Goal: Task Accomplishment & Management: Complete application form

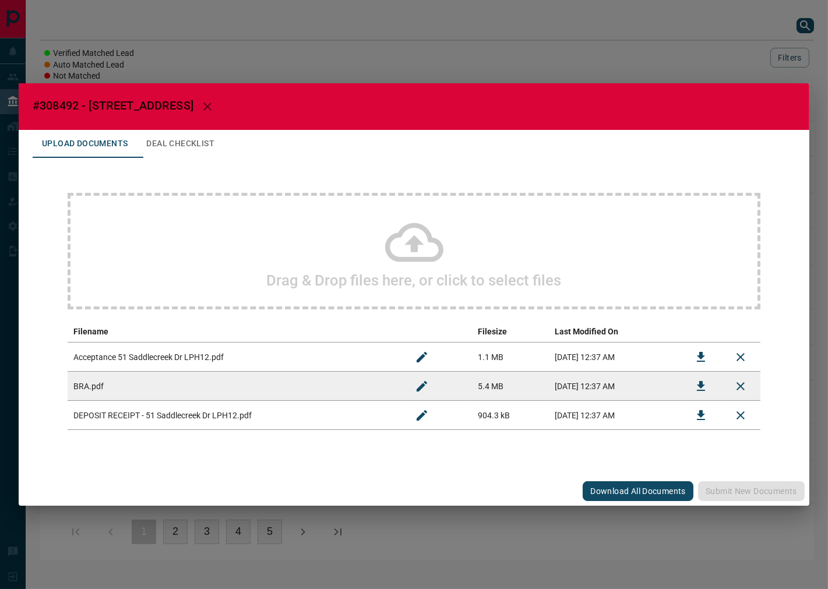
click at [55, 98] on h2 "#308492 - [STREET_ADDRESS]" at bounding box center [414, 106] width 791 height 47
click at [59, 105] on span "#308492 - [STREET_ADDRESS]" at bounding box center [113, 106] width 161 height 14
copy span "308492"
click at [695, 356] on button "Download" at bounding box center [701, 357] width 28 height 28
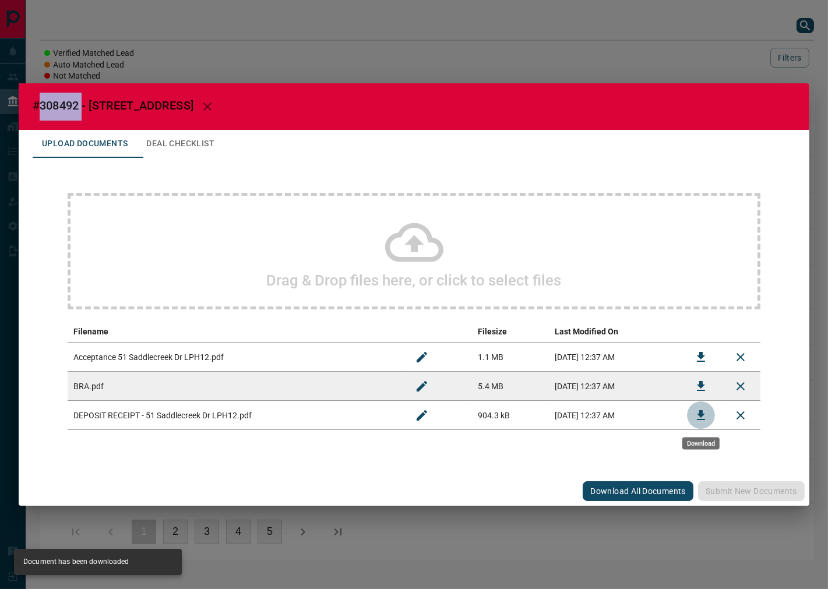
click at [694, 416] on button "Download" at bounding box center [701, 416] width 28 height 28
click at [711, 417] on button "Download" at bounding box center [701, 416] width 28 height 28
click at [659, 31] on div "#308492 - 51 Saddlecreek Drive Upload Documents Deal Checklist Drag & Drop file…" at bounding box center [414, 294] width 828 height 589
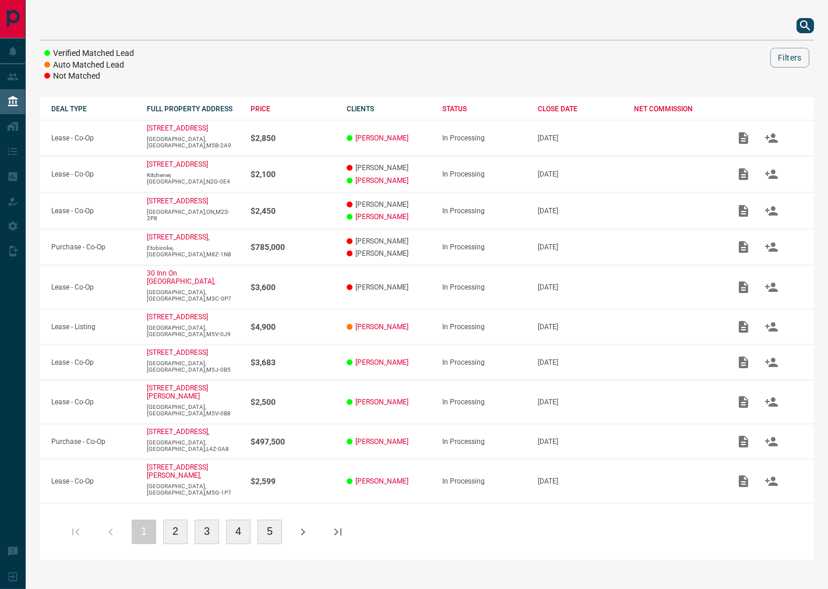
click at [804, 22] on icon "search button" at bounding box center [806, 26] width 14 height 14
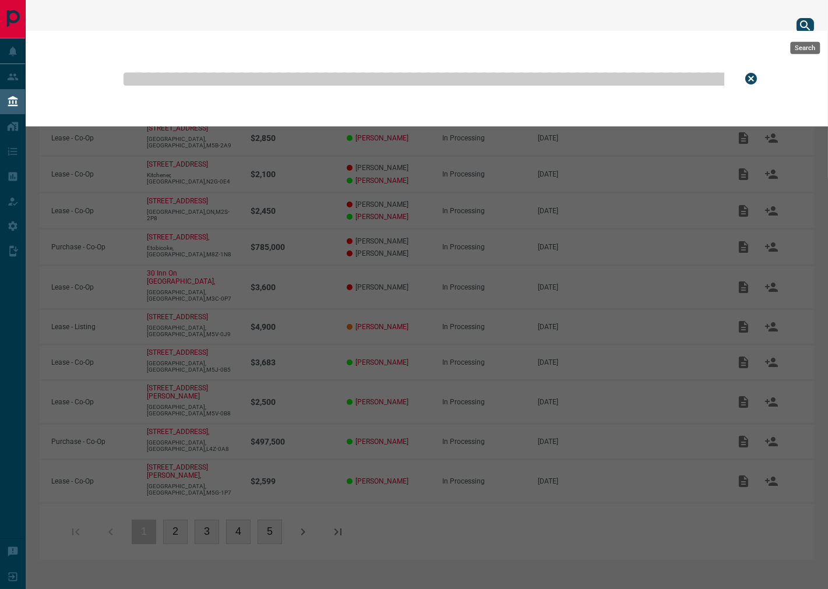
type input "*"
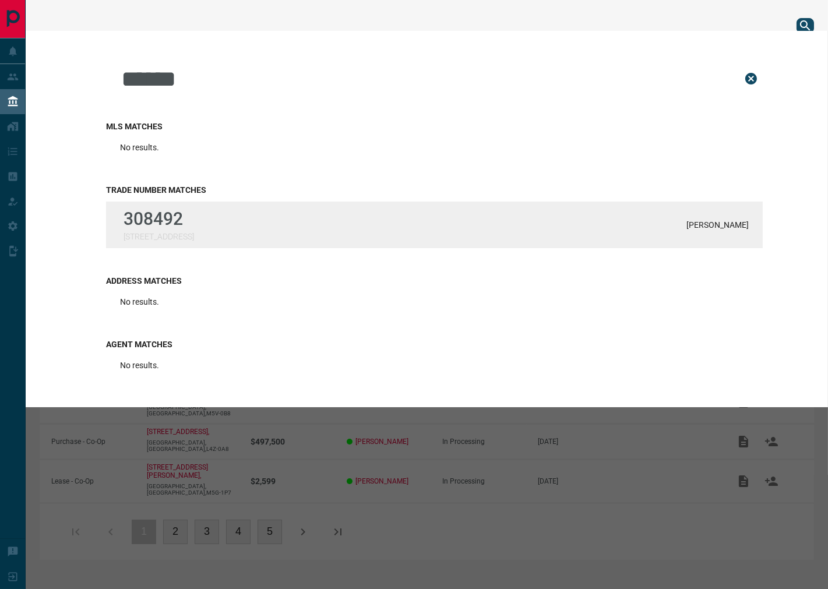
type input "******"
click at [172, 235] on p "[STREET_ADDRESS]" at bounding box center [159, 236] width 71 height 9
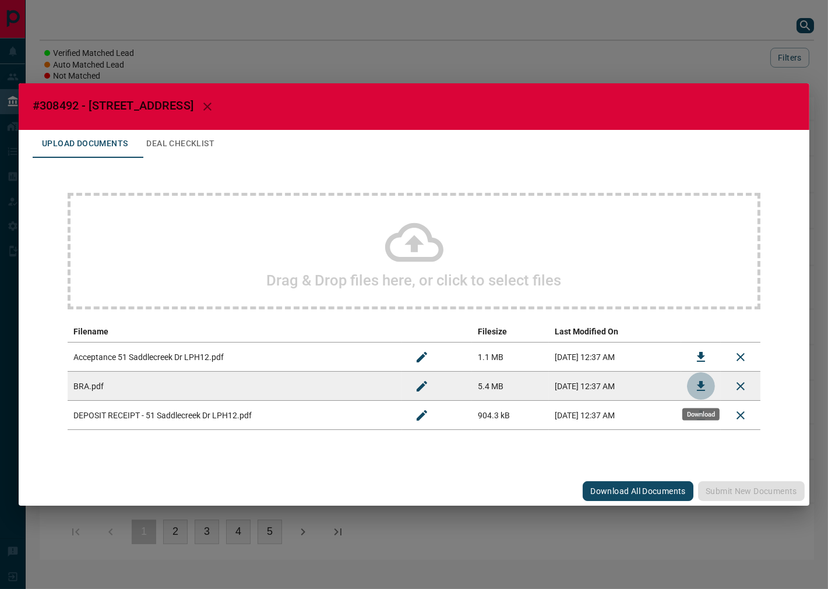
click at [702, 385] on icon "Download" at bounding box center [701, 386] width 8 height 10
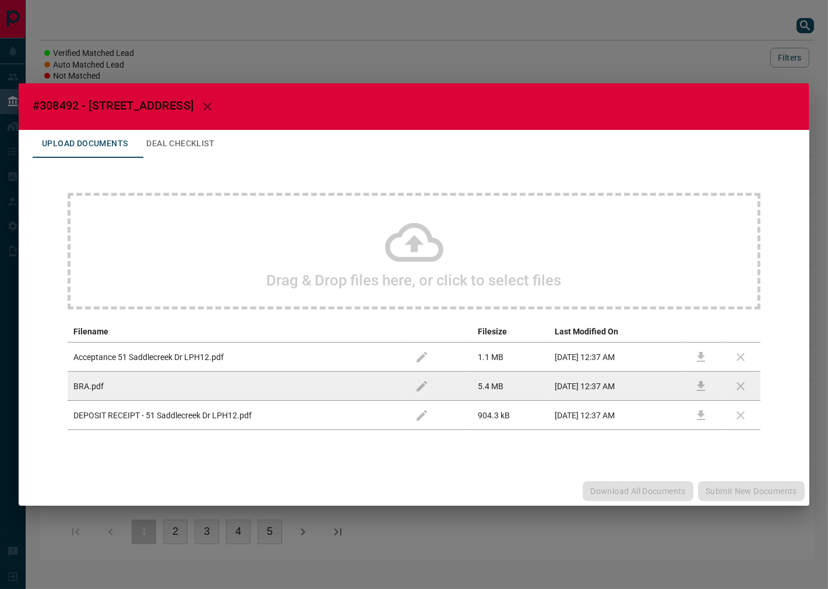
click at [177, 128] on h2 "#308492 - [STREET_ADDRESS]" at bounding box center [414, 106] width 791 height 47
click at [180, 146] on button "Deal Checklist" at bounding box center [180, 144] width 87 height 28
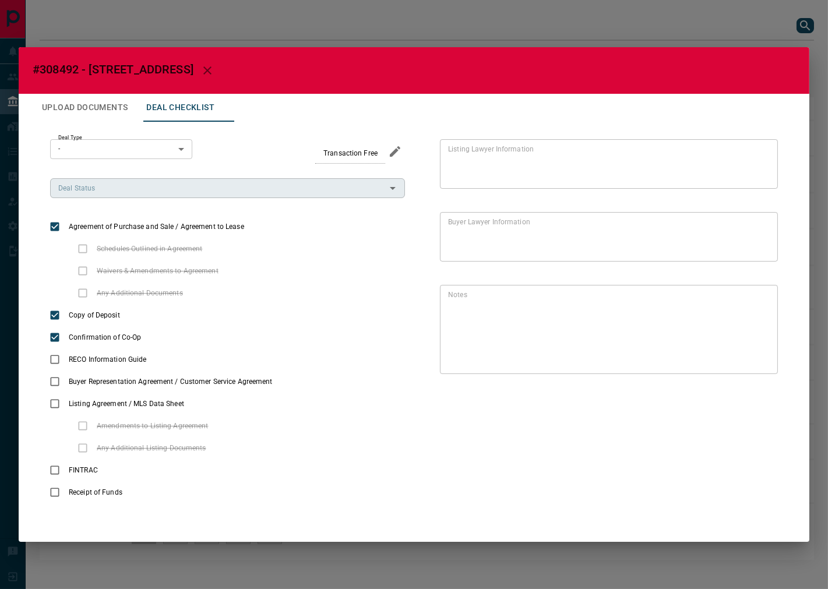
click at [161, 191] on input "Deal Status" at bounding box center [218, 188] width 329 height 13
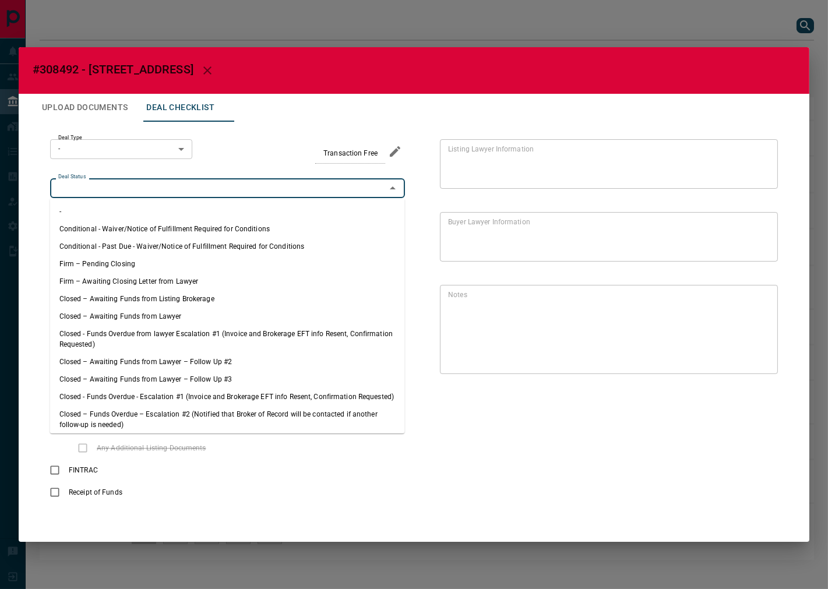
click at [140, 265] on li "Firm – Pending Closing" at bounding box center [227, 263] width 355 height 17
type input "**********"
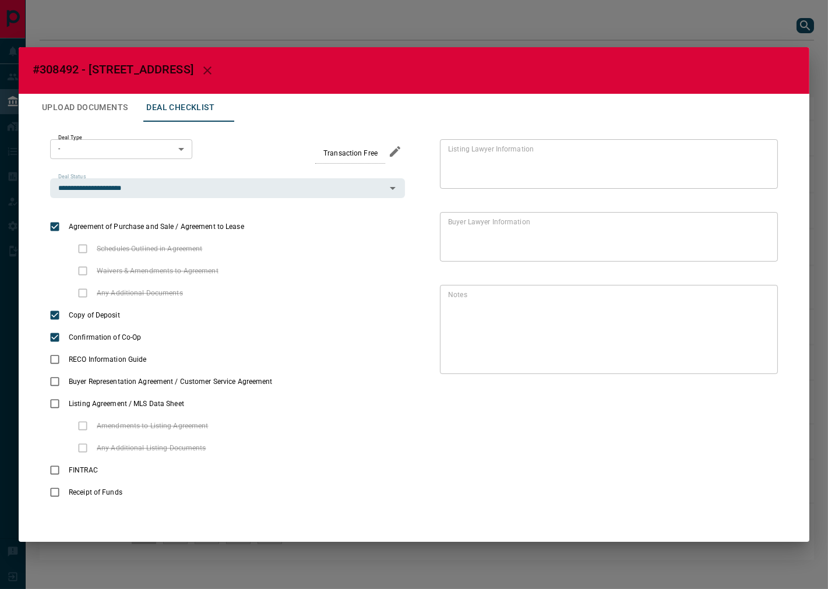
click at [127, 150] on body "Lead Transfers Leads Deals Listings Campaigns Quota Rules Agent Quotas Admin Mo…" at bounding box center [414, 286] width 828 height 572
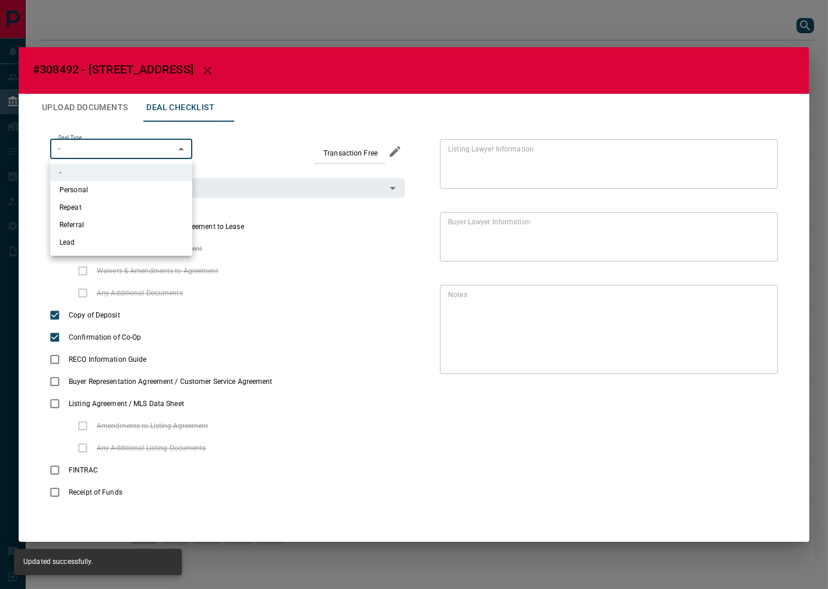
click at [109, 246] on li "Lead" at bounding box center [121, 242] width 142 height 17
type input "*"
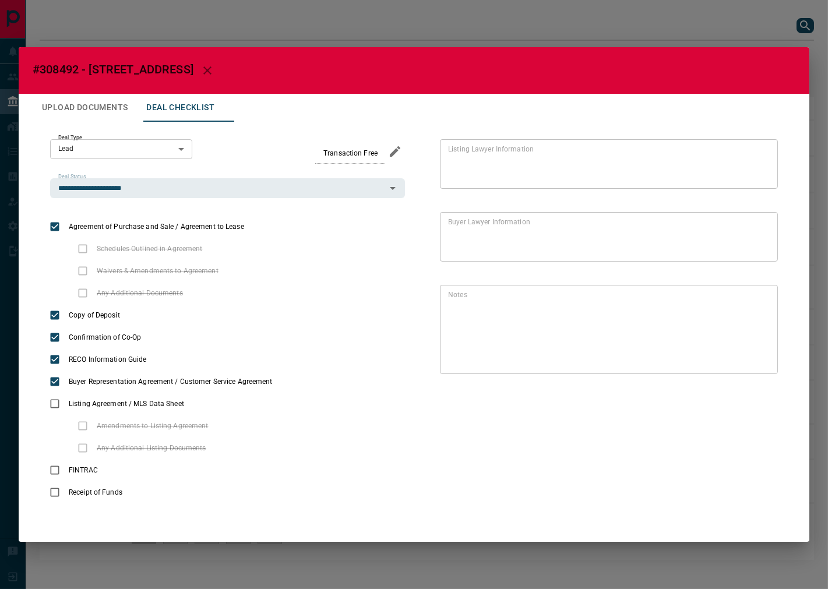
click at [89, 92] on h2 "#308492 - [STREET_ADDRESS]" at bounding box center [414, 70] width 791 height 47
click at [87, 100] on button "Upload Documents" at bounding box center [85, 108] width 104 height 28
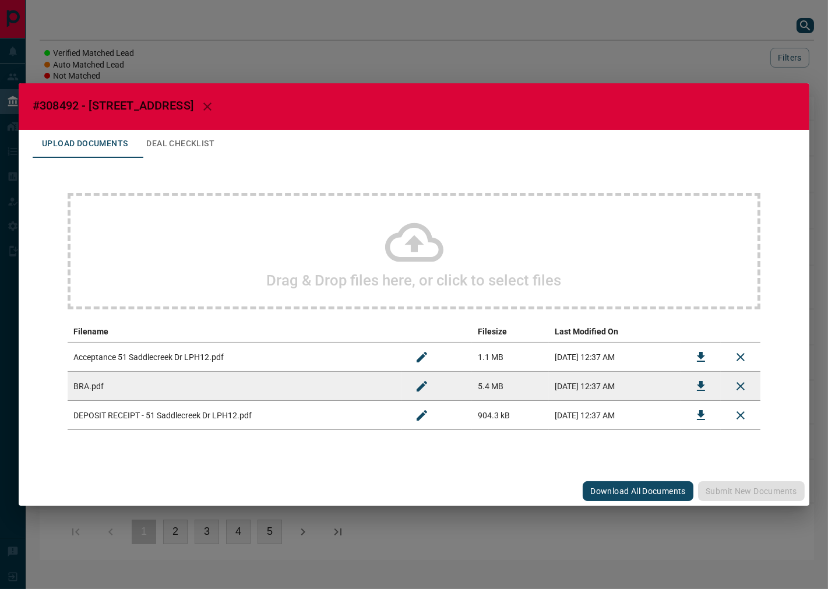
click at [173, 136] on button "Deal Checklist" at bounding box center [180, 144] width 87 height 28
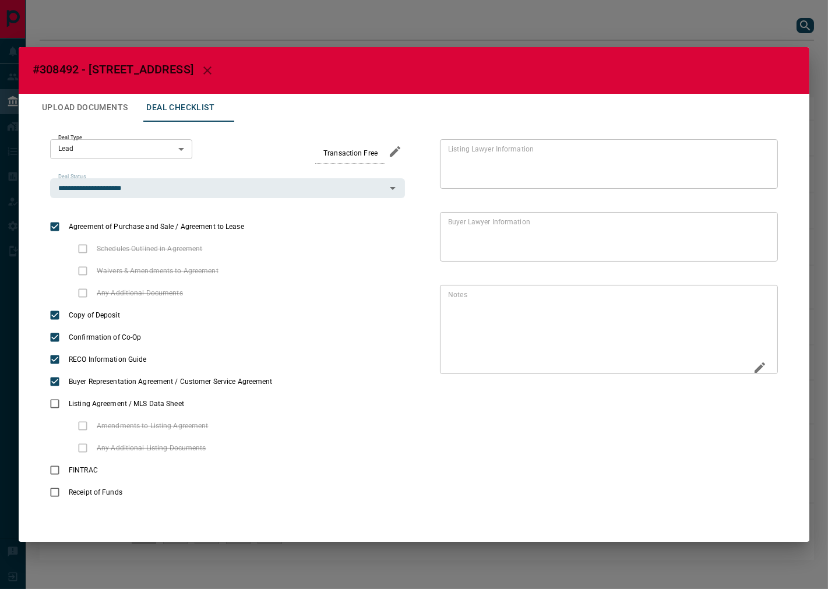
click at [765, 368] on icon "Edit" at bounding box center [760, 368] width 14 height 14
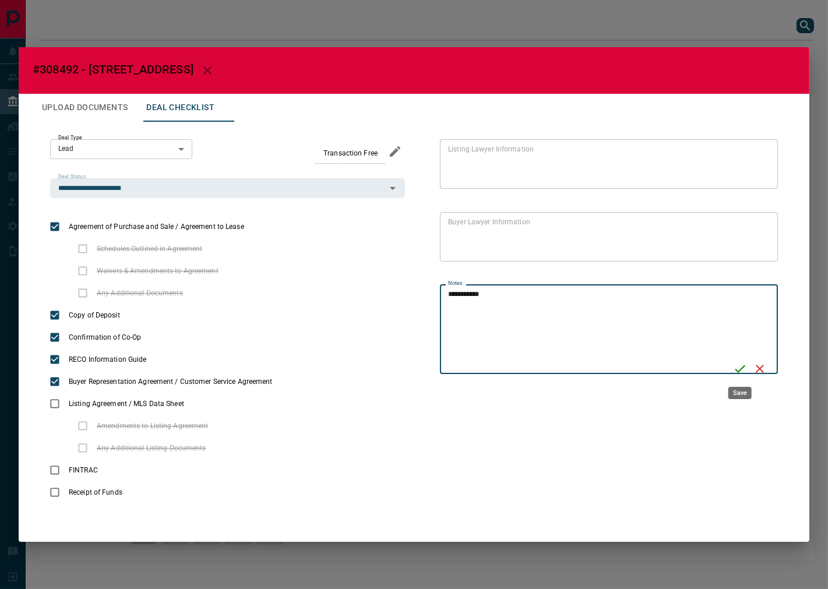
type textarea "**********"
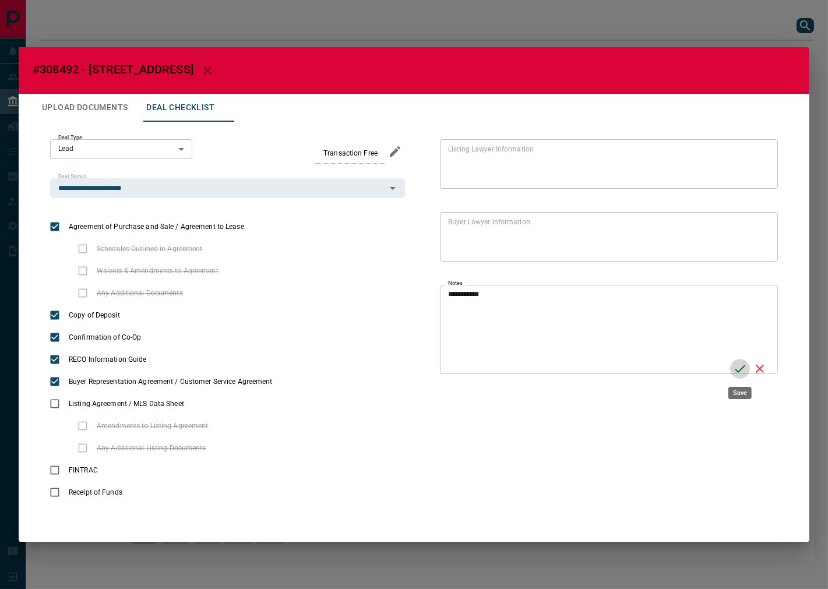
click at [741, 365] on icon "Save" at bounding box center [740, 369] width 14 height 14
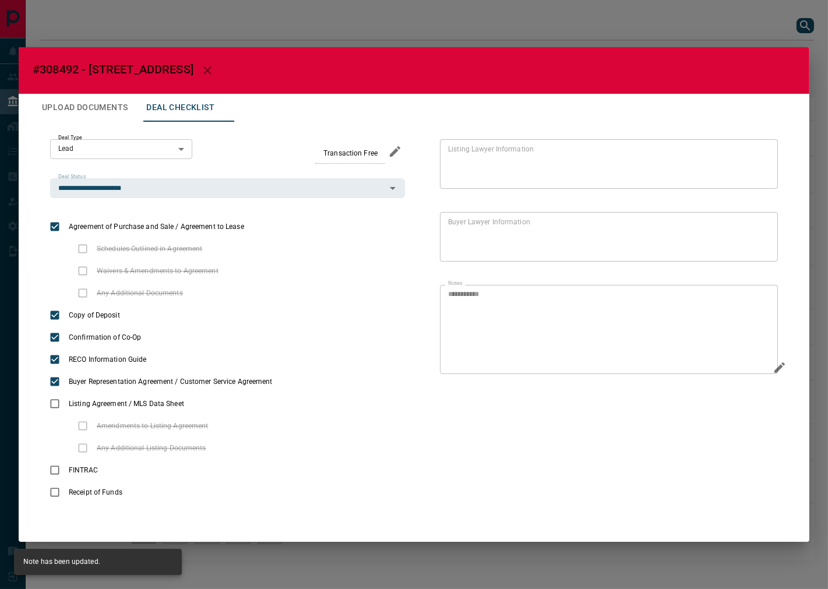
click at [61, 114] on button "Upload Documents" at bounding box center [85, 108] width 104 height 28
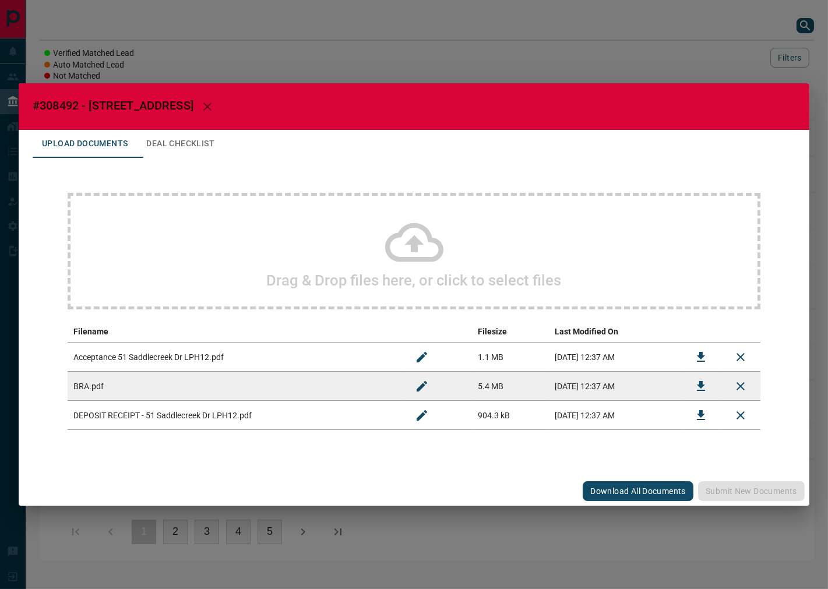
click at [291, 220] on div "Drag & Drop files here, or click to select files" at bounding box center [414, 251] width 693 height 117
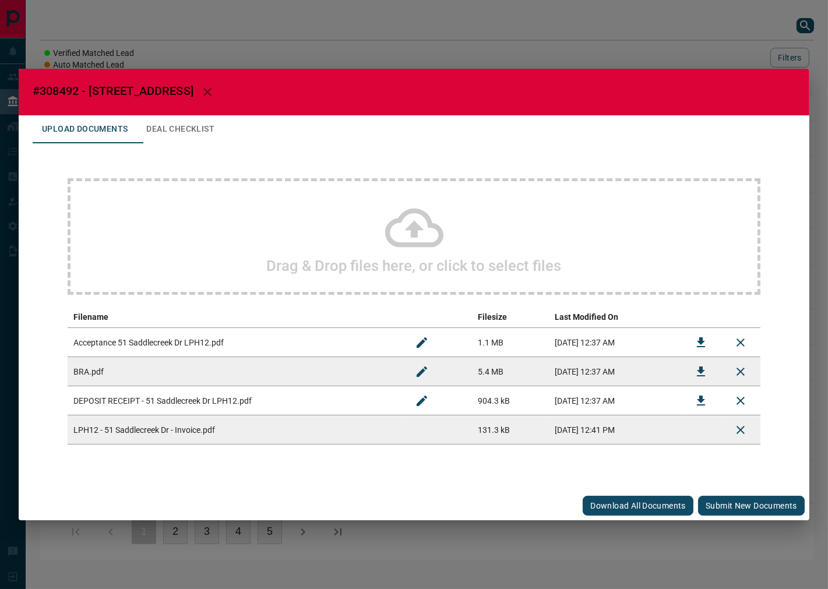
click at [738, 497] on button "Submit new documents" at bounding box center [751, 506] width 107 height 20
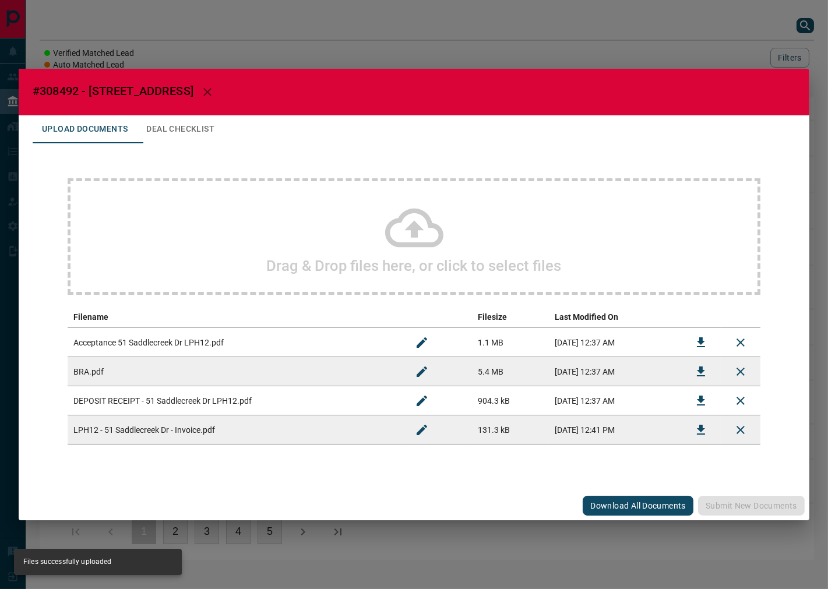
click at [195, 123] on button "Deal Checklist" at bounding box center [180, 129] width 87 height 28
